Goal: Task Accomplishment & Management: Use online tool/utility

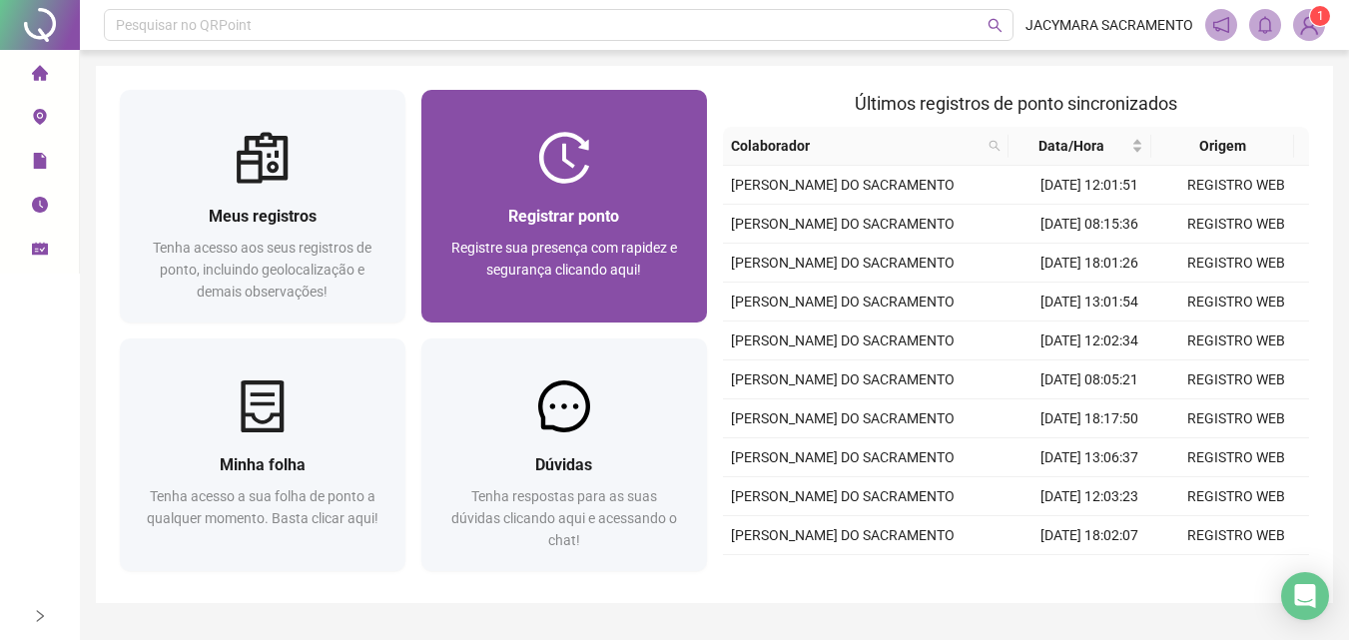
click at [597, 167] on div at bounding box center [564, 158] width 286 height 52
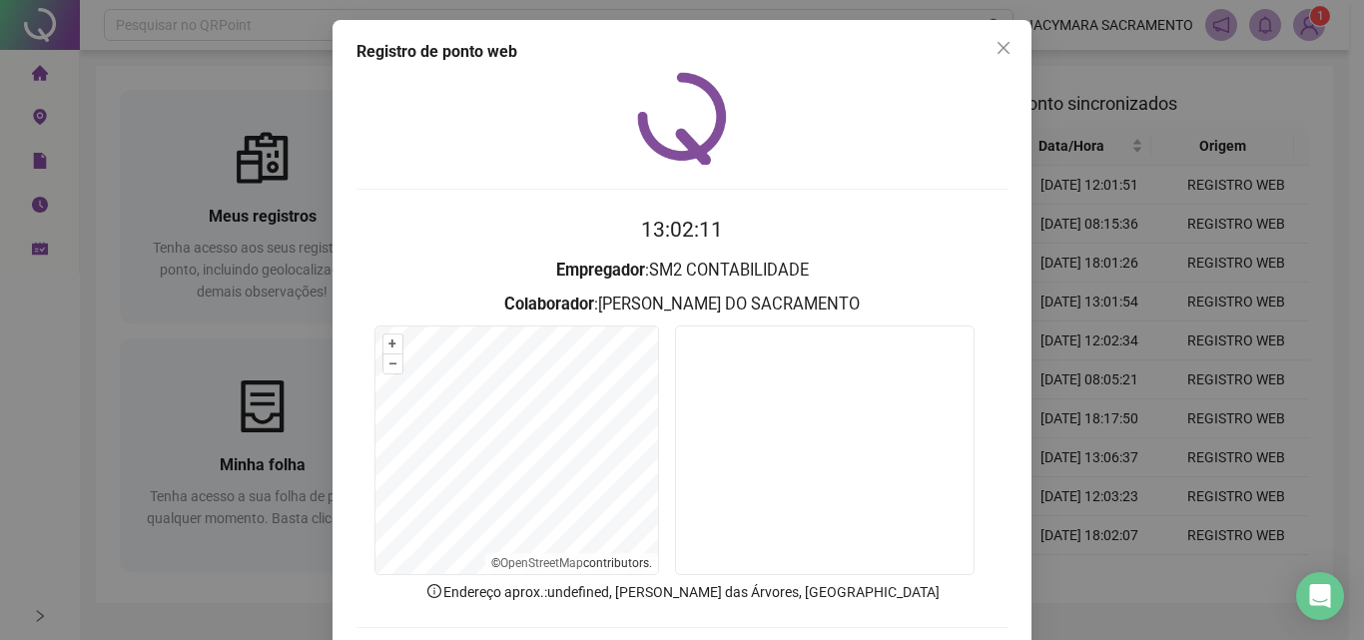
scroll to position [96, 0]
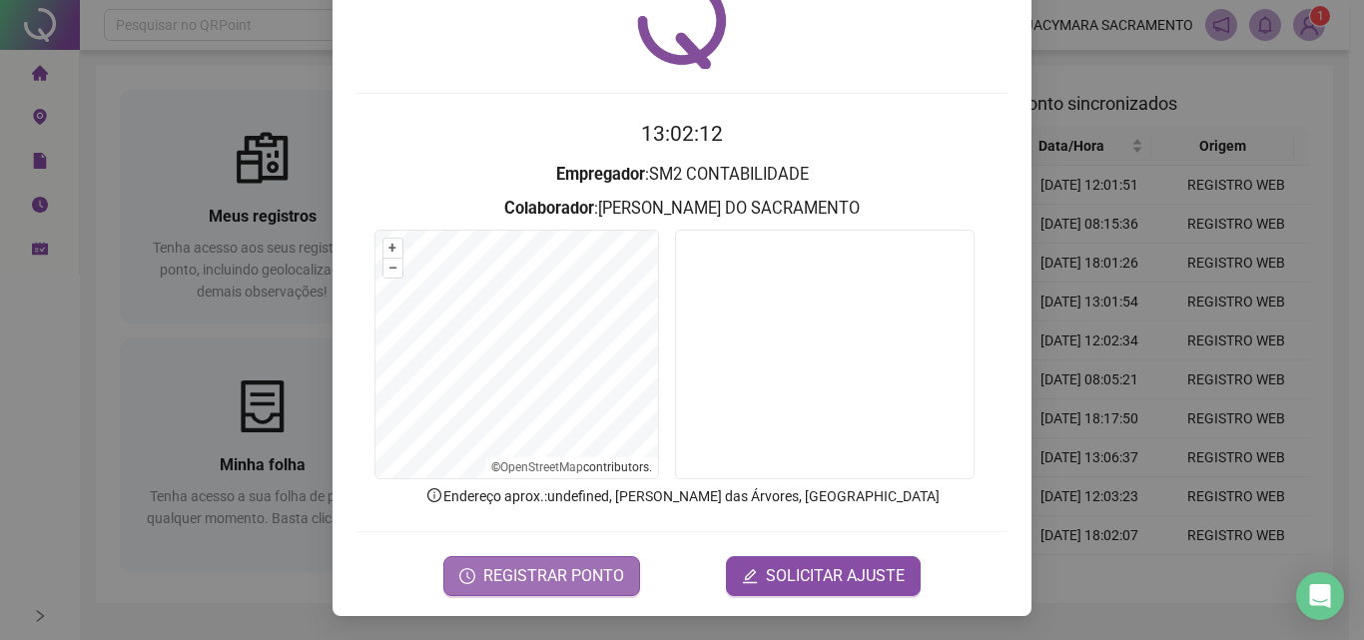
click at [517, 587] on button "REGISTRAR PONTO" at bounding box center [541, 576] width 197 height 40
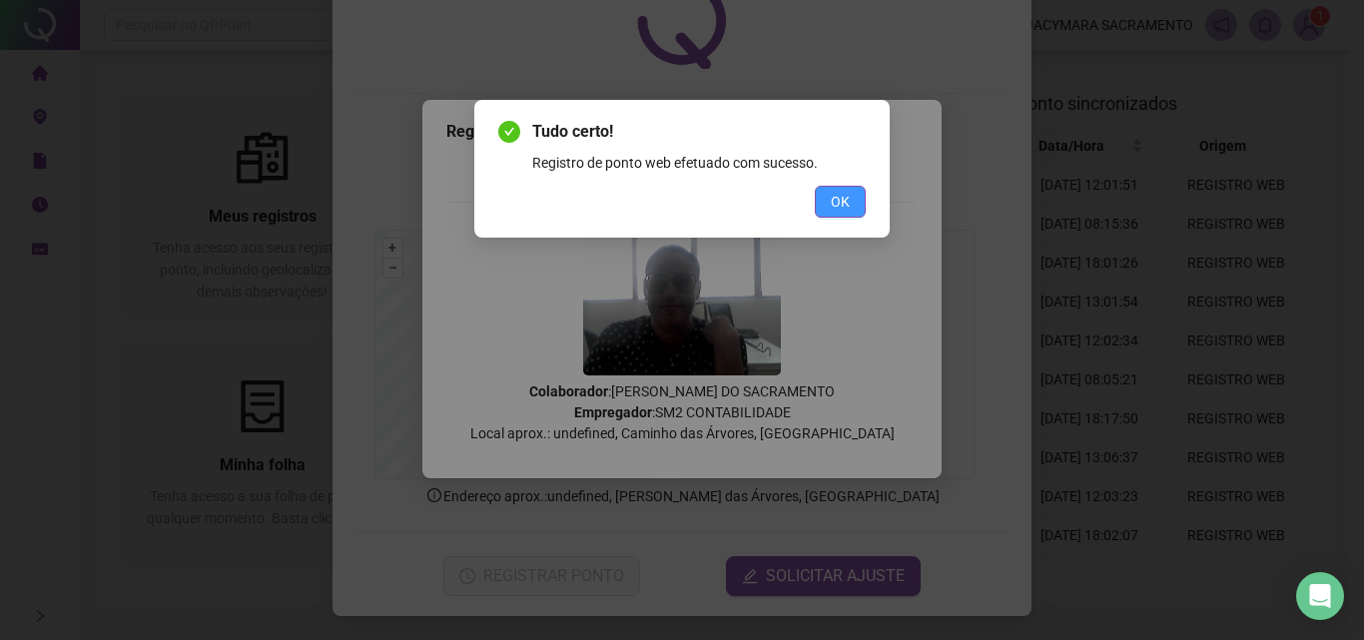
click at [831, 193] on span "OK" at bounding box center [840, 202] width 19 height 22
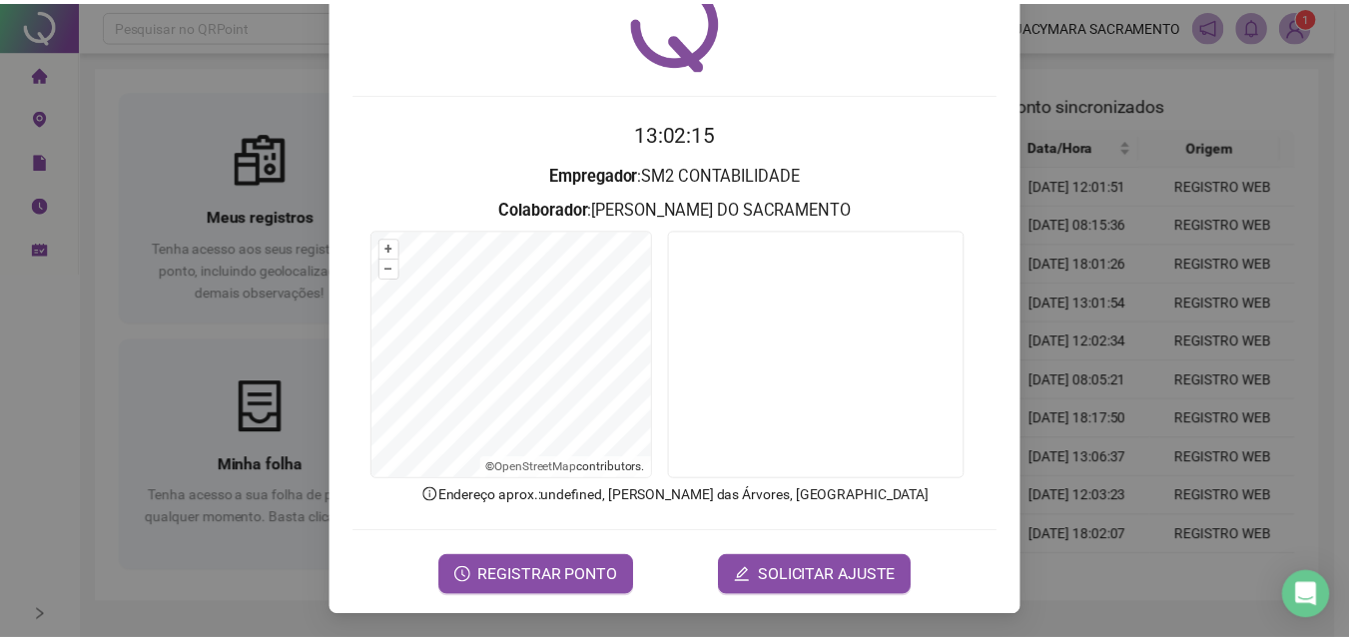
scroll to position [0, 0]
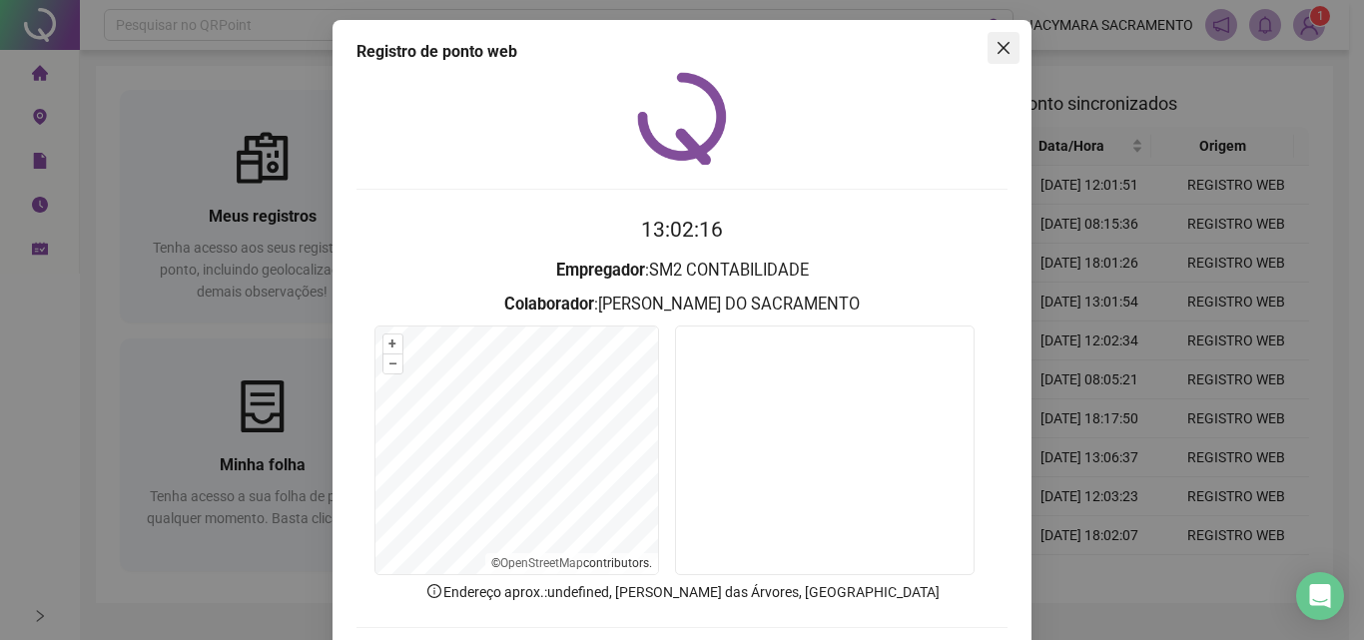
click at [997, 45] on icon "close" at bounding box center [1003, 48] width 16 height 16
